Goal: Navigation & Orientation: Find specific page/section

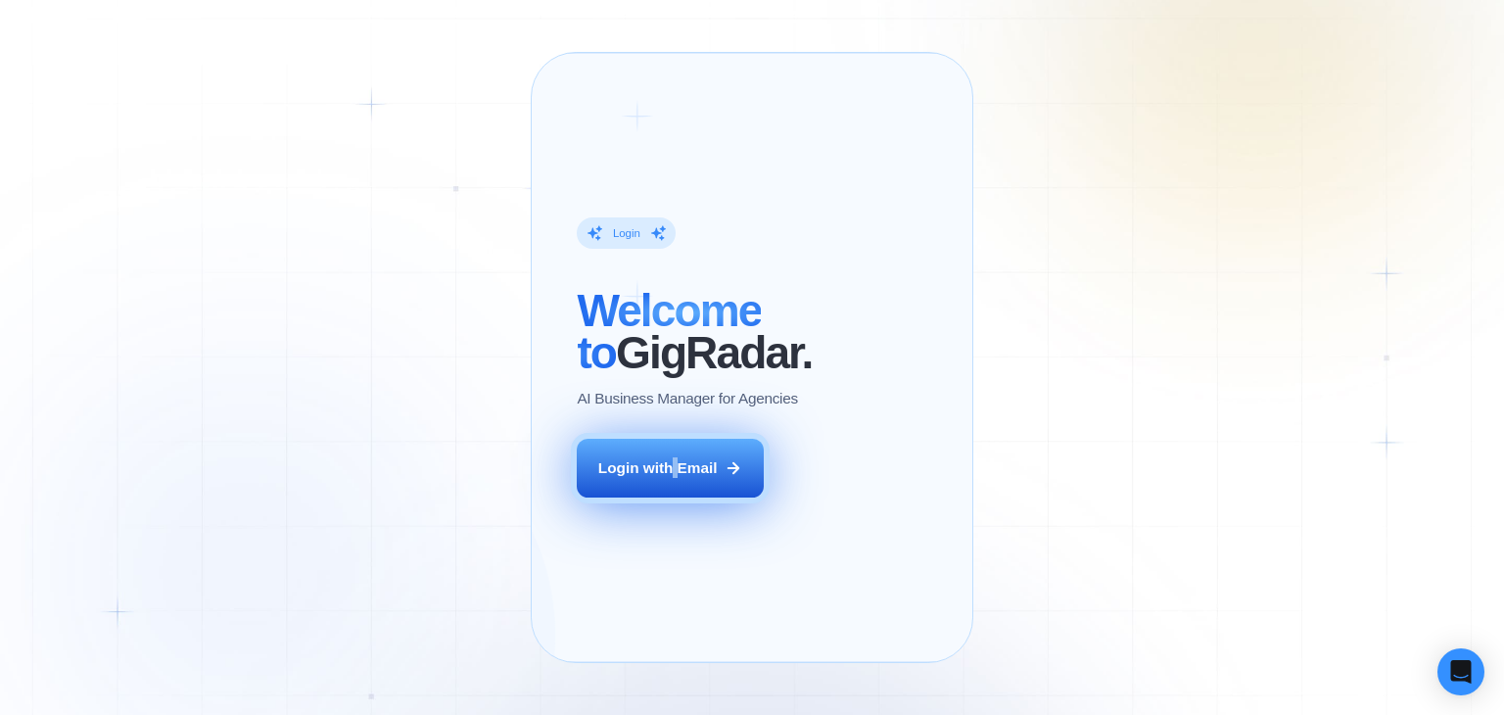
click at [678, 523] on div "Login ‍ Welcome to GigRadar. AI Business Manager for Agencies Login with Email" at bounding box center [694, 357] width 280 height 564
click at [681, 497] on button "Login with Email" at bounding box center [670, 468] width 186 height 59
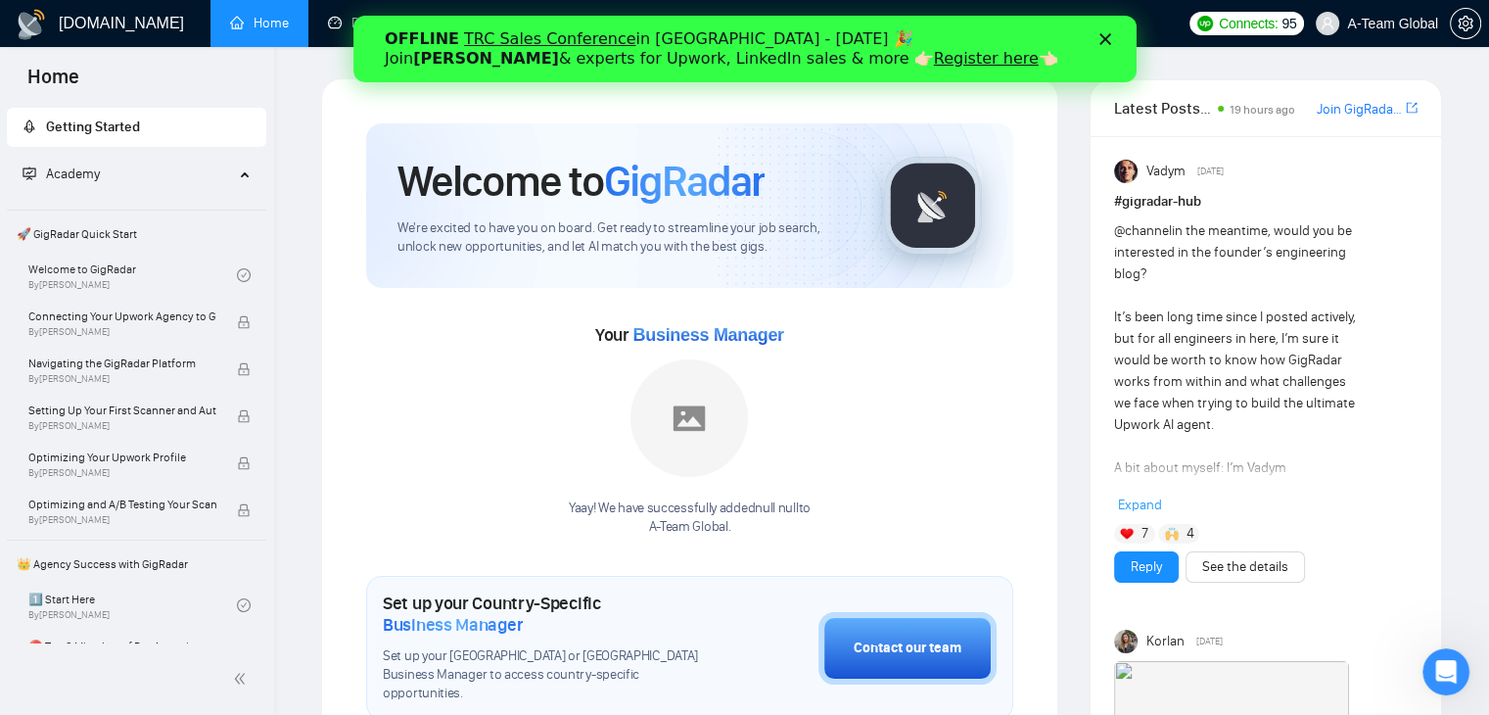
click at [1100, 40] on icon "Закрити" at bounding box center [1105, 39] width 12 height 12
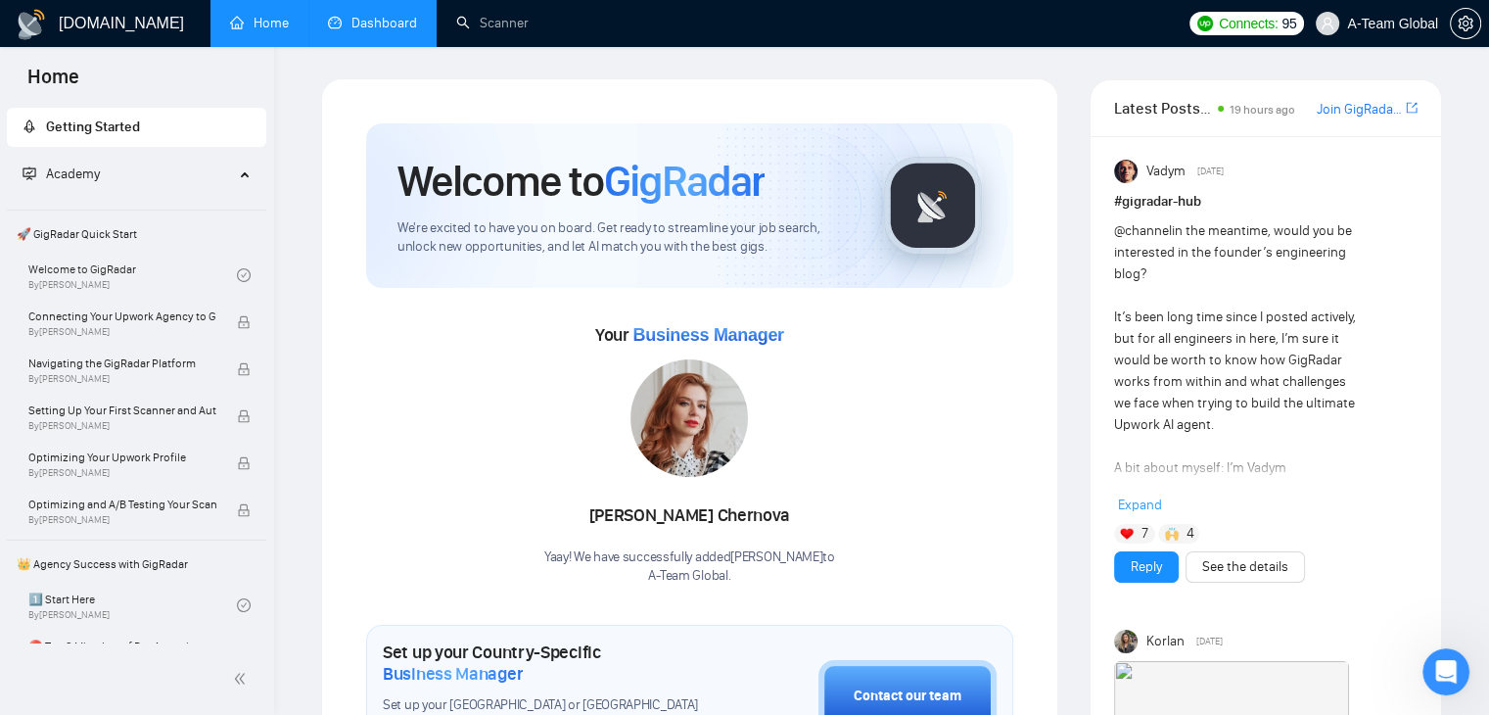
click at [380, 21] on link "Dashboard" at bounding box center [372, 23] width 89 height 17
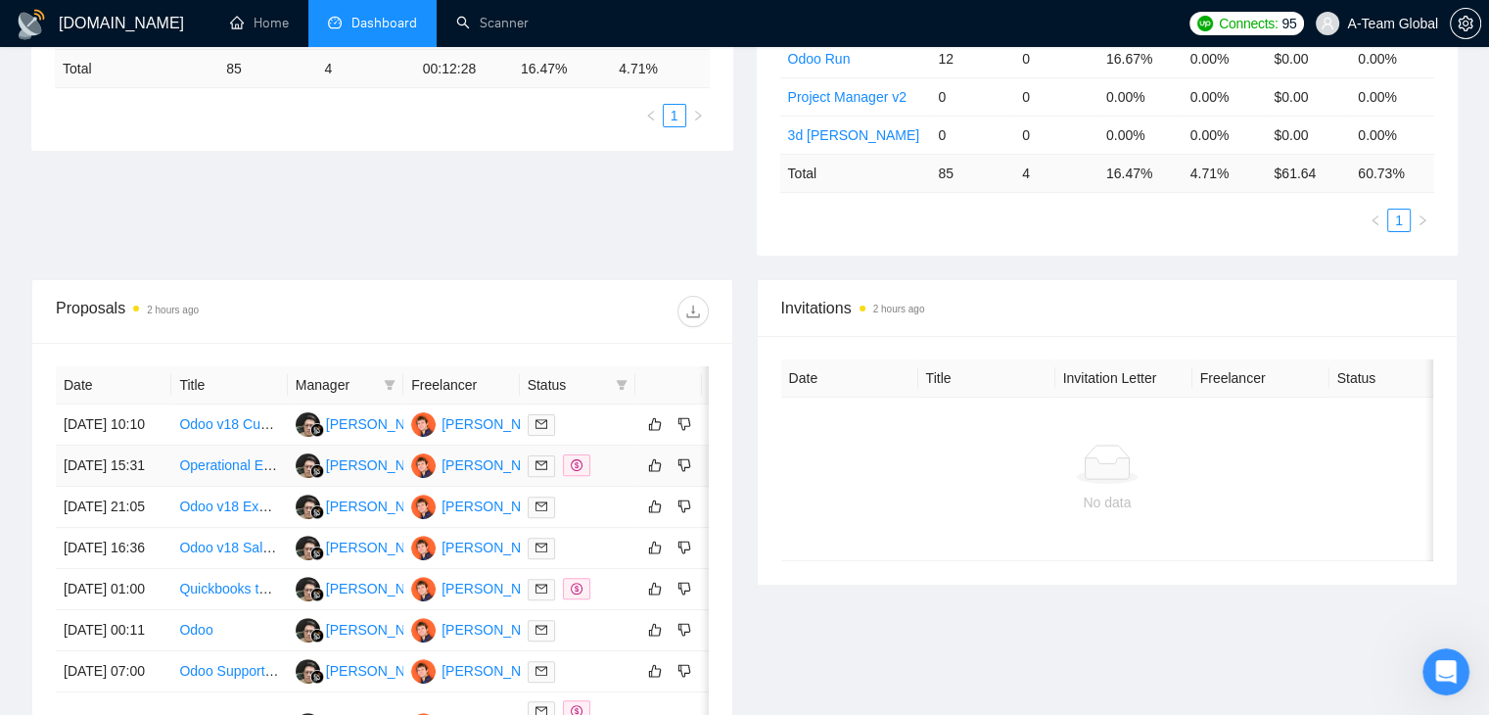
scroll to position [490, 0]
